Goal: Task Accomplishment & Management: Use online tool/utility

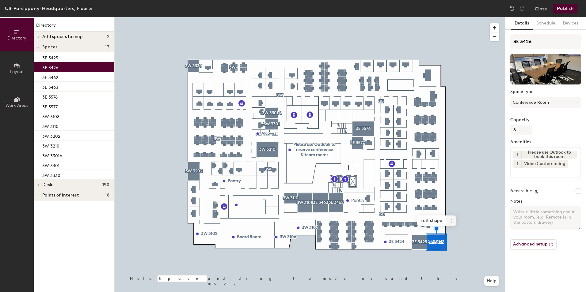
click at [450, 222] on icon at bounding box center [451, 221] width 5 height 5
click at [463, 259] on span "Delete" at bounding box center [473, 256] width 55 height 10
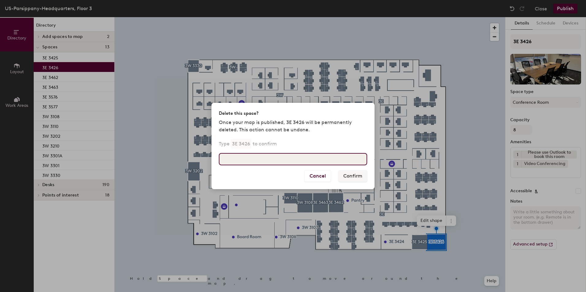
click at [299, 157] on input at bounding box center [293, 159] width 148 height 12
type input "3E 3426"
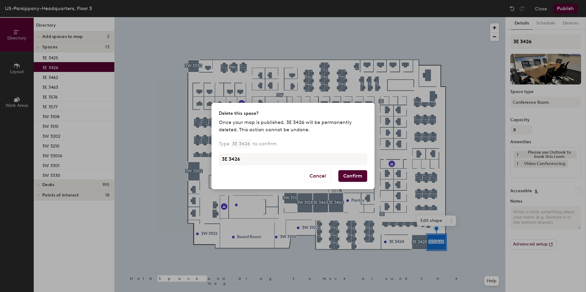
click at [354, 176] on button "Confirm" at bounding box center [352, 176] width 29 height 12
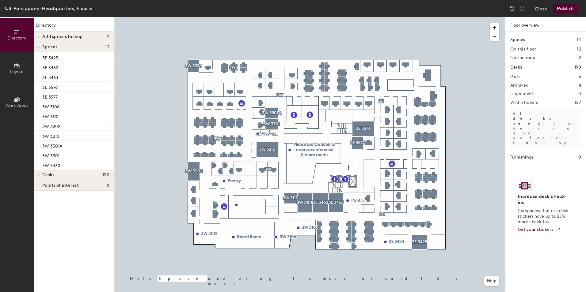
click at [568, 8] on button "Publish" at bounding box center [565, 9] width 24 height 10
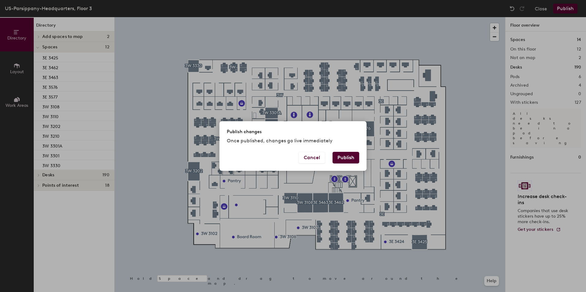
click at [354, 156] on button "Publish" at bounding box center [346, 158] width 27 height 12
